Goal: Navigation & Orientation: Find specific page/section

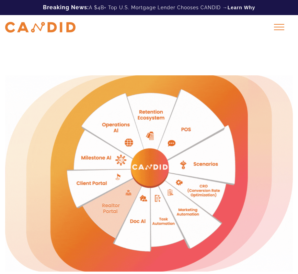
click at [285, 34] on div "Home Originators Enterprise FAQ Blog Login Request A Demo" at bounding box center [149, 27] width 298 height 24
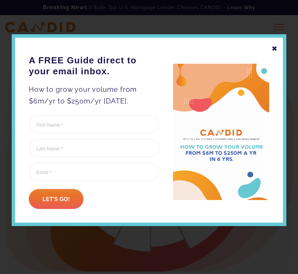
click at [273, 46] on div "✖" at bounding box center [274, 49] width 6 height 12
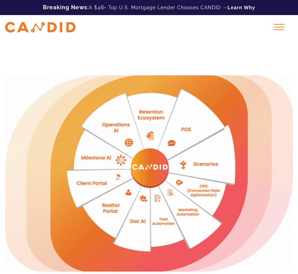
click at [277, 29] on div at bounding box center [278, 27] width 17 height 17
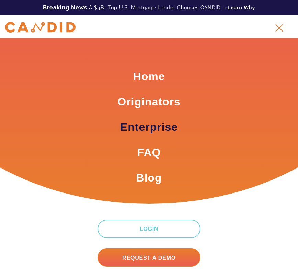
click at [162, 132] on link "Enterprise" at bounding box center [149, 127] width 58 height 15
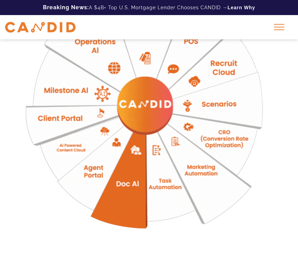
scroll to position [108, 0]
